Goal: Task Accomplishment & Management: Use online tool/utility

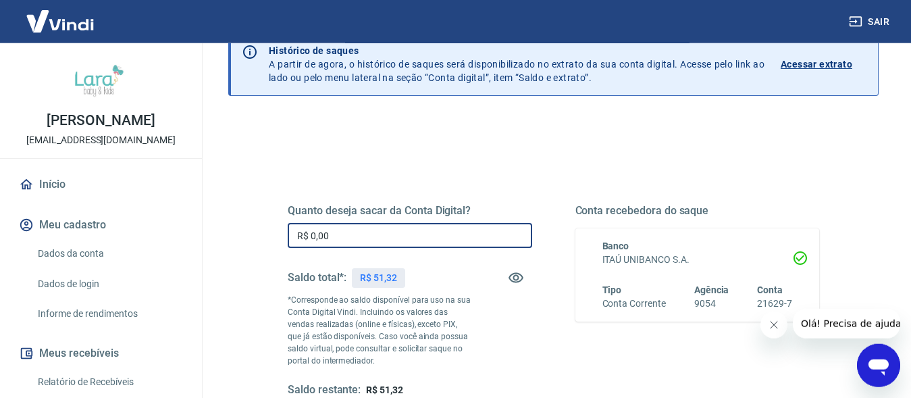
click at [366, 238] on input "R$ 0,00" at bounding box center [410, 235] width 245 height 25
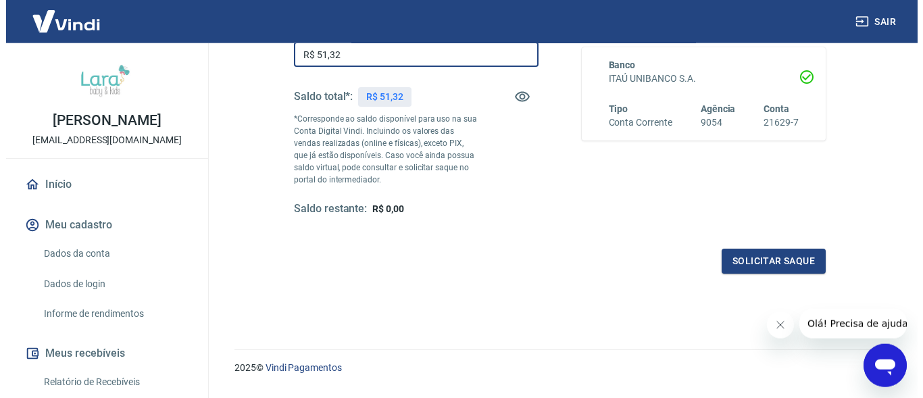
scroll to position [256, 0]
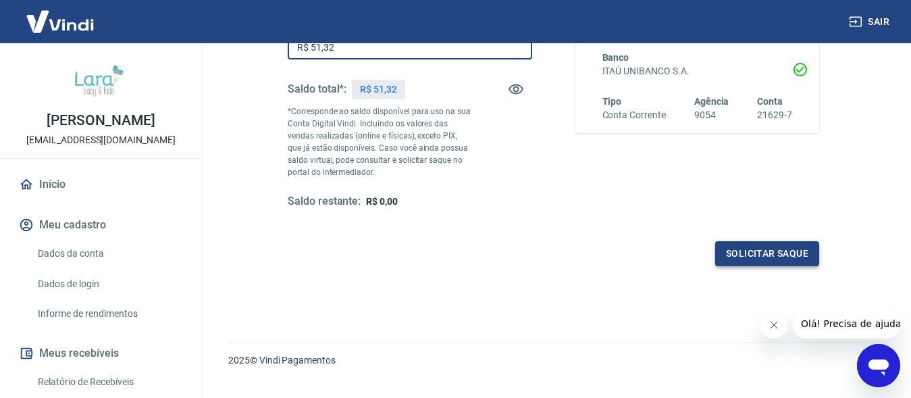
type input "R$ 51,32"
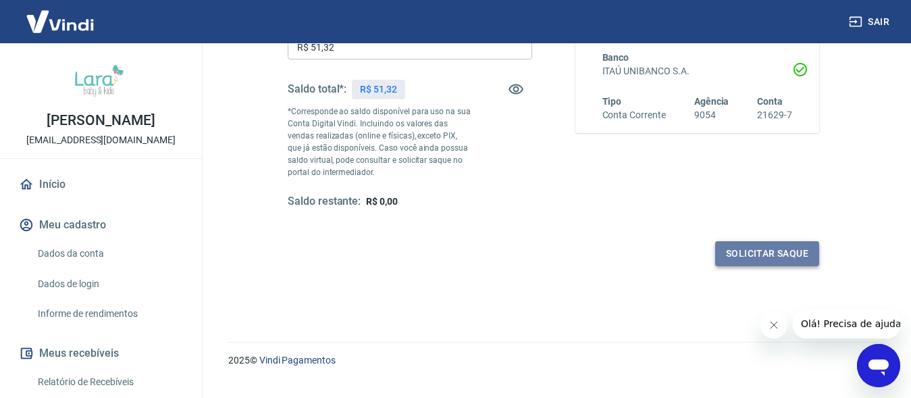
click at [736, 258] on button "Solicitar saque" at bounding box center [768, 253] width 104 height 25
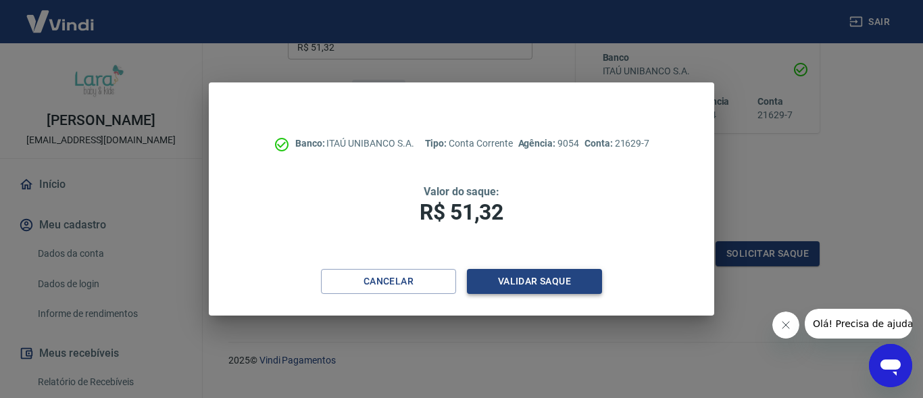
click at [554, 289] on button "Validar saque" at bounding box center [534, 281] width 135 height 25
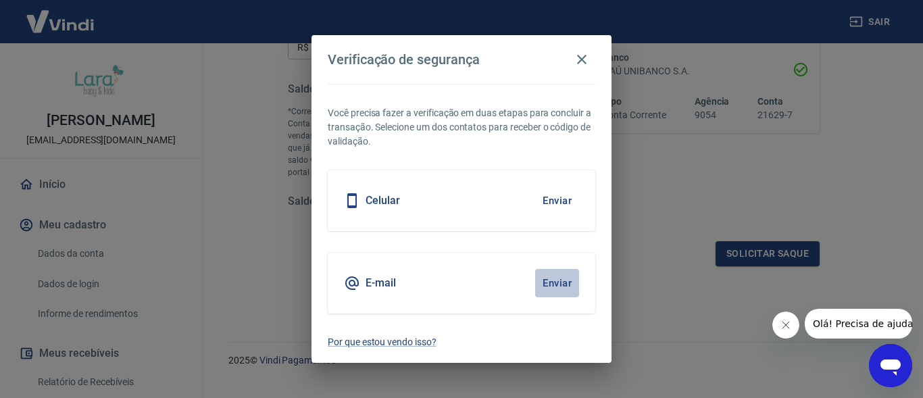
click at [549, 284] on button "Enviar" at bounding box center [557, 283] width 44 height 28
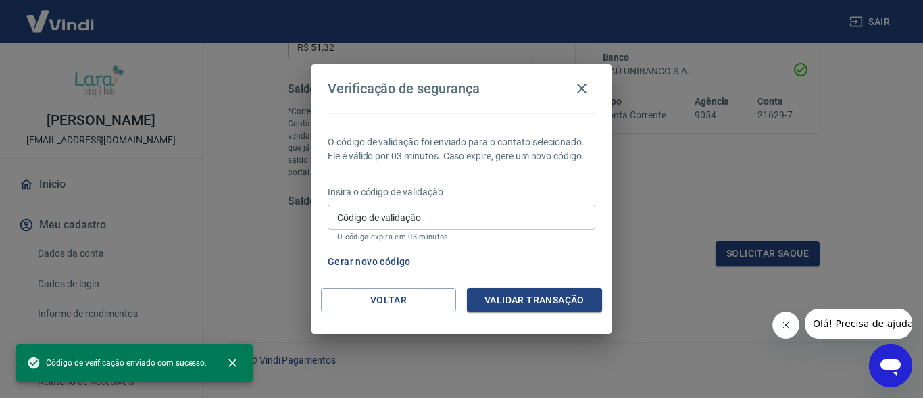
click at [414, 216] on input "Código de validação" at bounding box center [462, 217] width 268 height 25
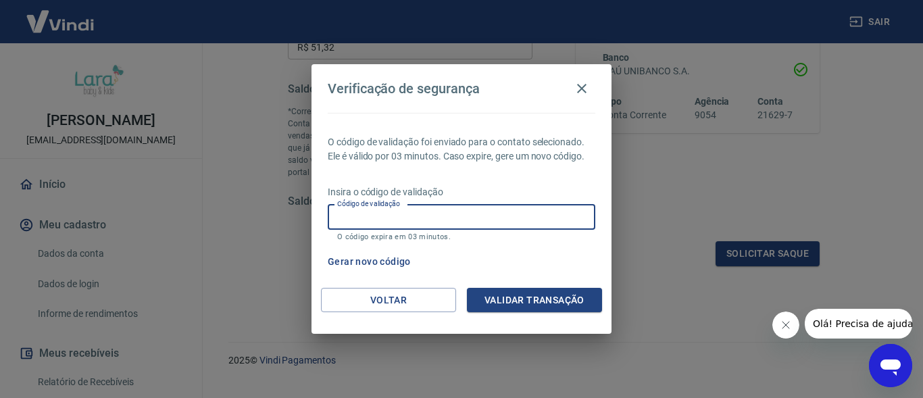
paste input "989932"
type input "989932"
click at [504, 293] on button "Validar transação" at bounding box center [534, 300] width 135 height 25
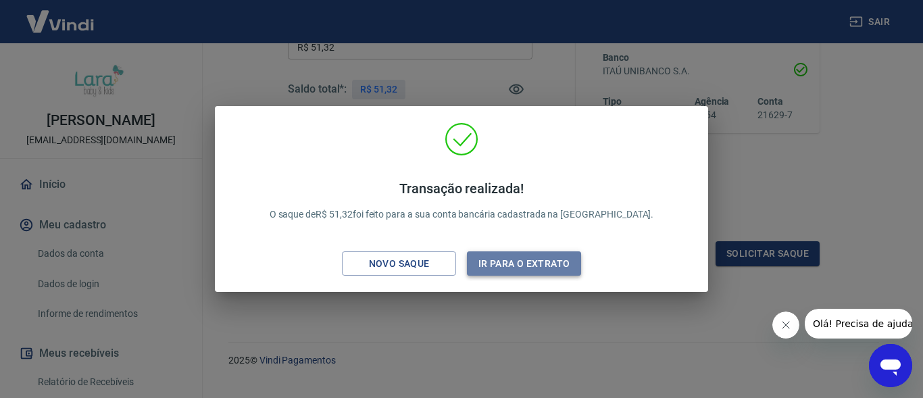
click at [552, 266] on button "Ir para o extrato" at bounding box center [524, 263] width 114 height 25
